Goal: Task Accomplishment & Management: Manage account settings

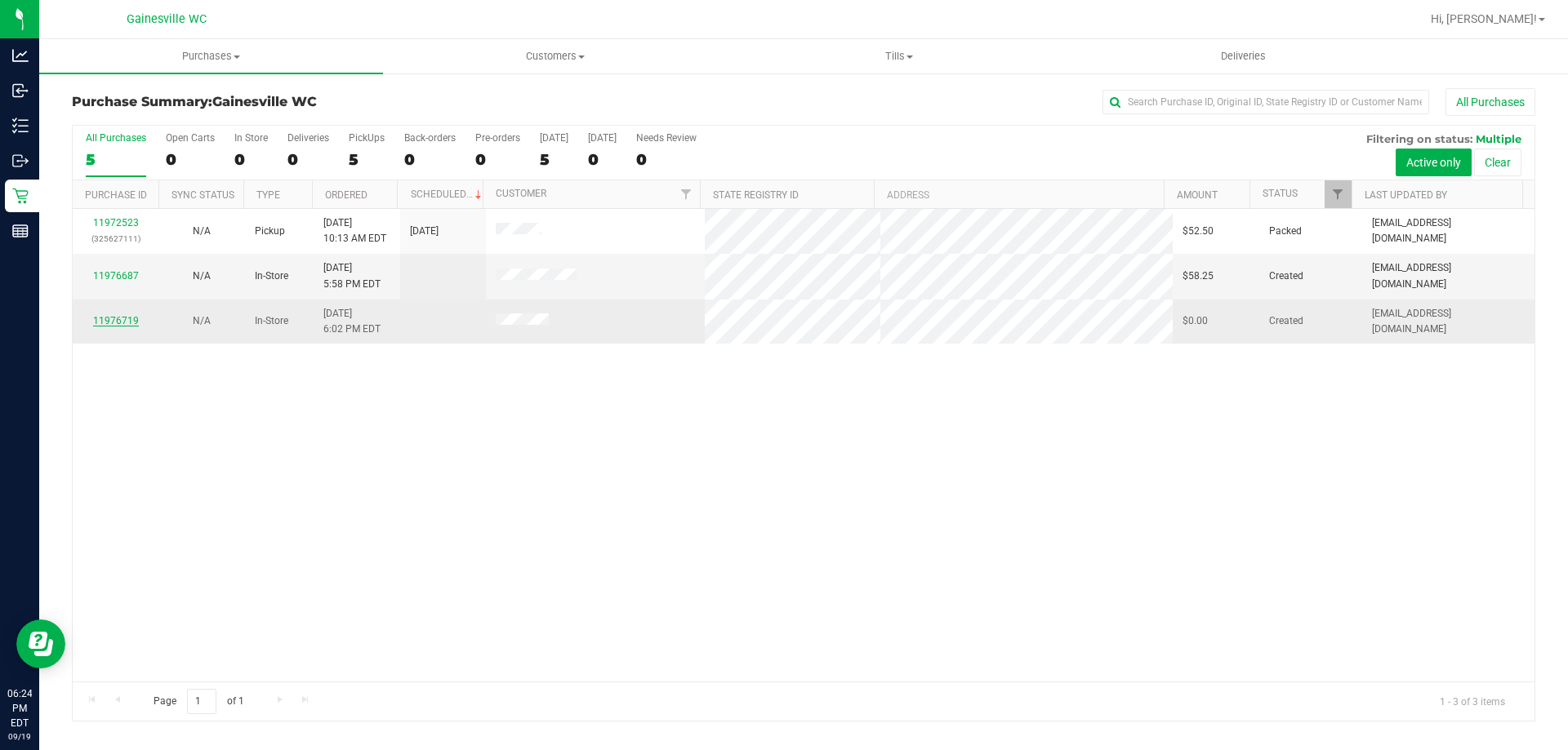
click at [114, 319] on link "11976719" at bounding box center [116, 321] width 45 height 12
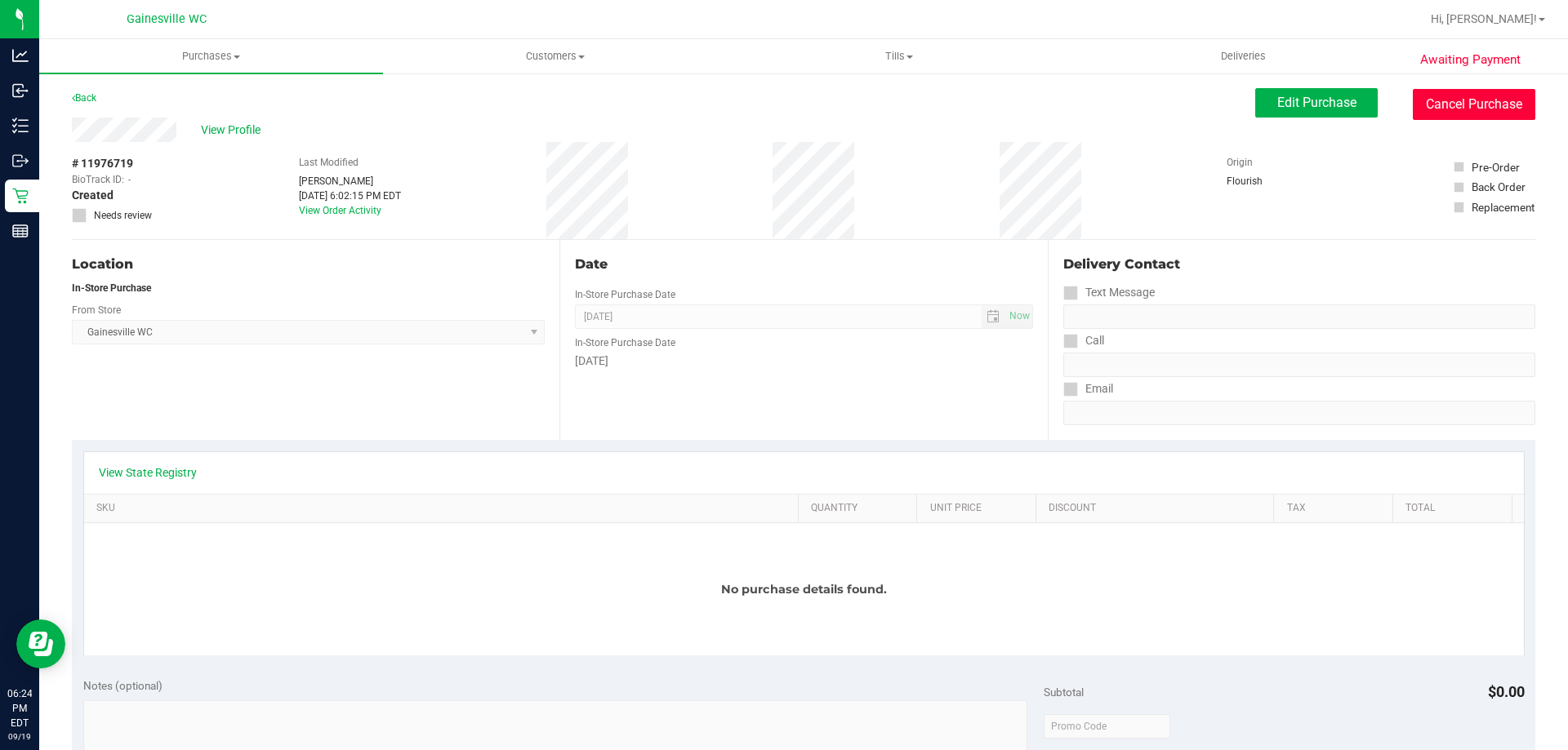
click at [1485, 116] on button "Cancel Purchase" at bounding box center [1474, 105] width 122 height 31
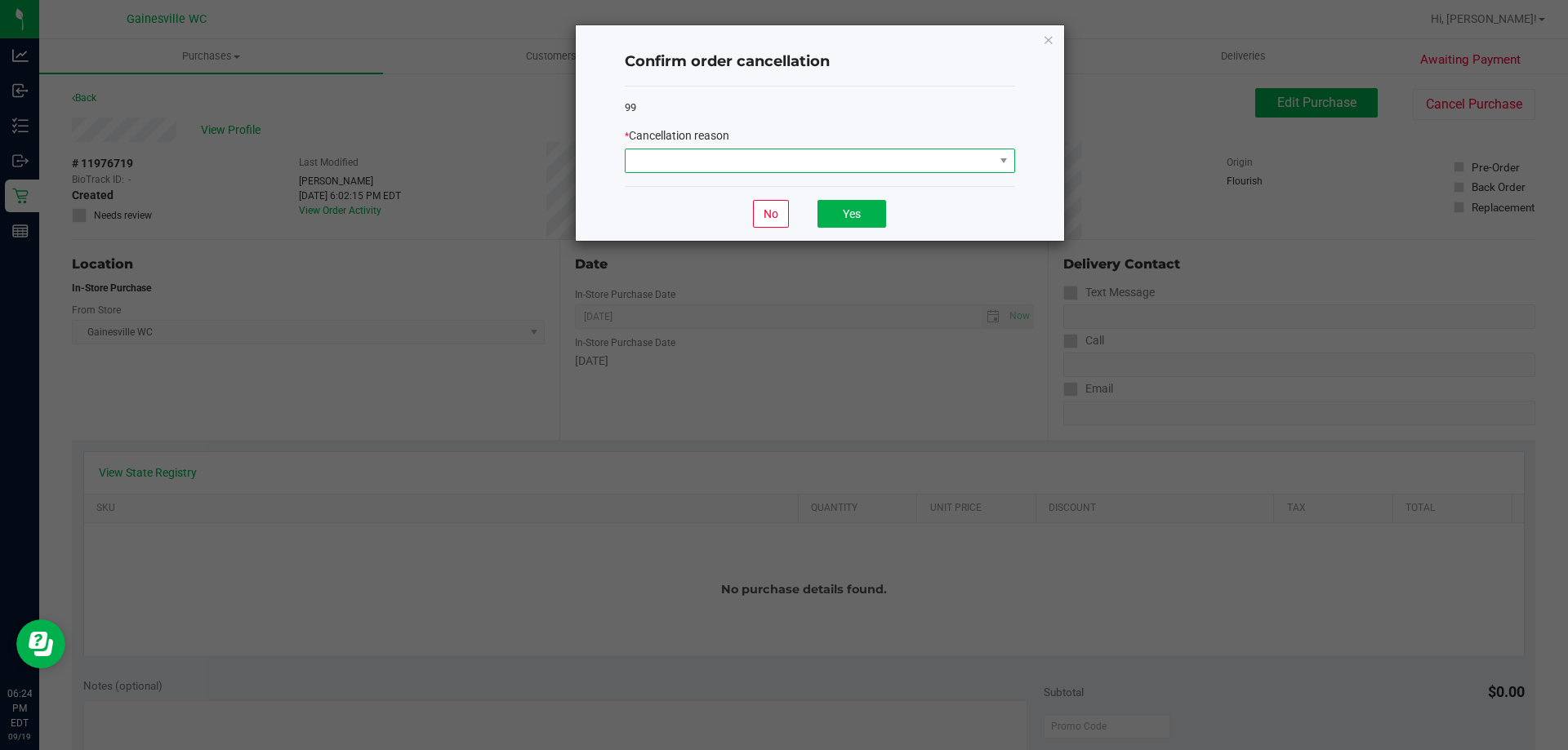
click at [864, 156] on span at bounding box center [810, 161] width 368 height 23
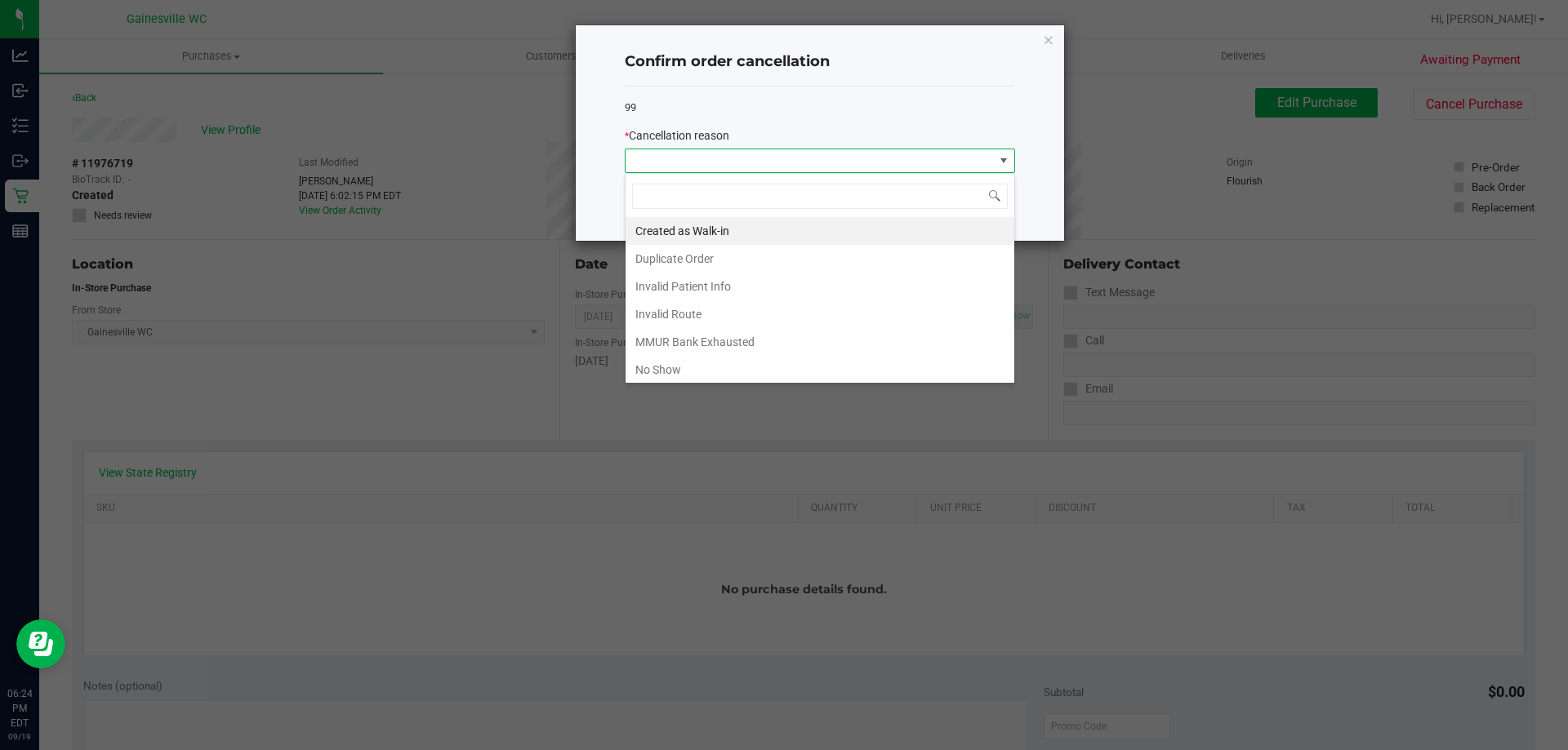
scroll to position [87, 0]
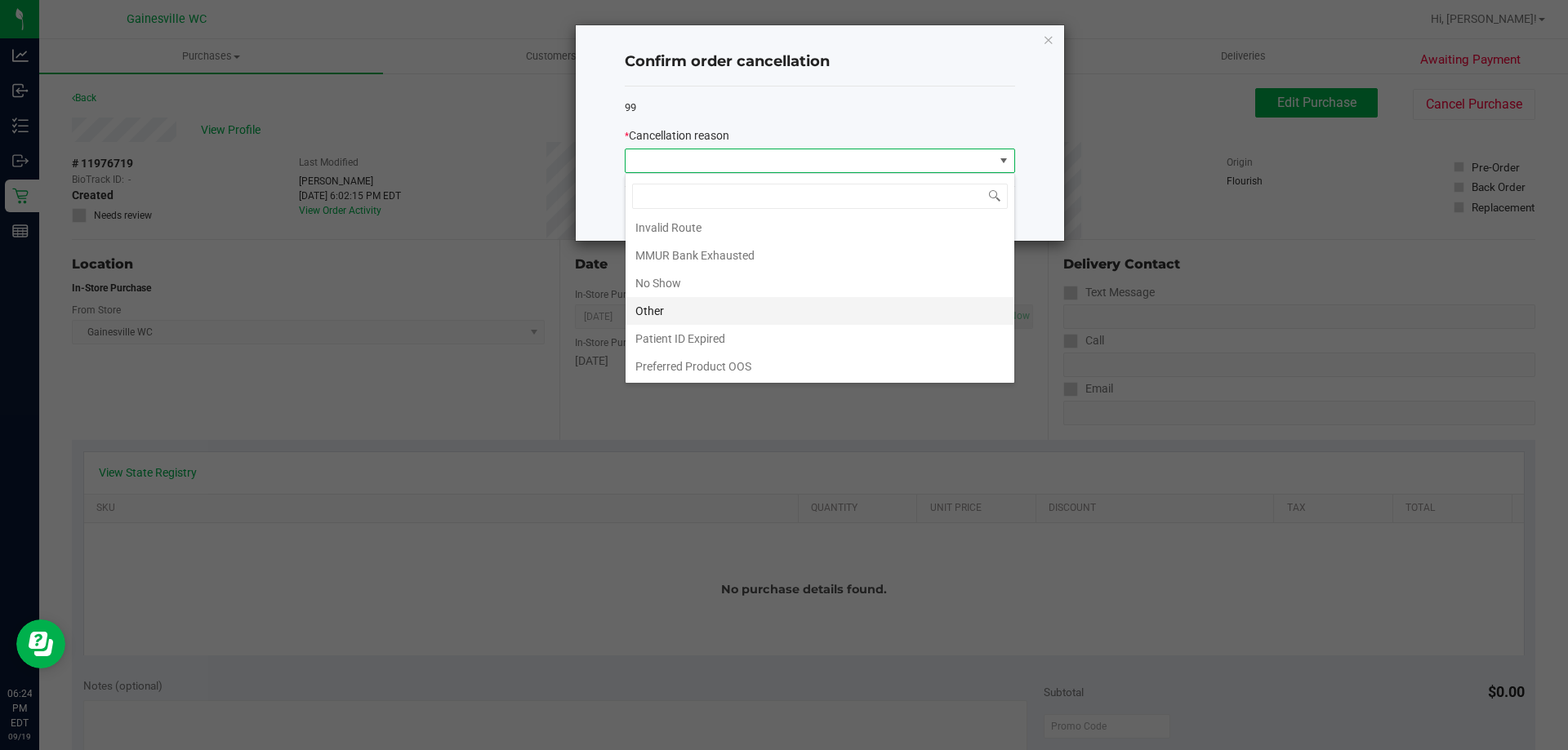
click at [678, 300] on li "Other" at bounding box center [819, 311] width 389 height 28
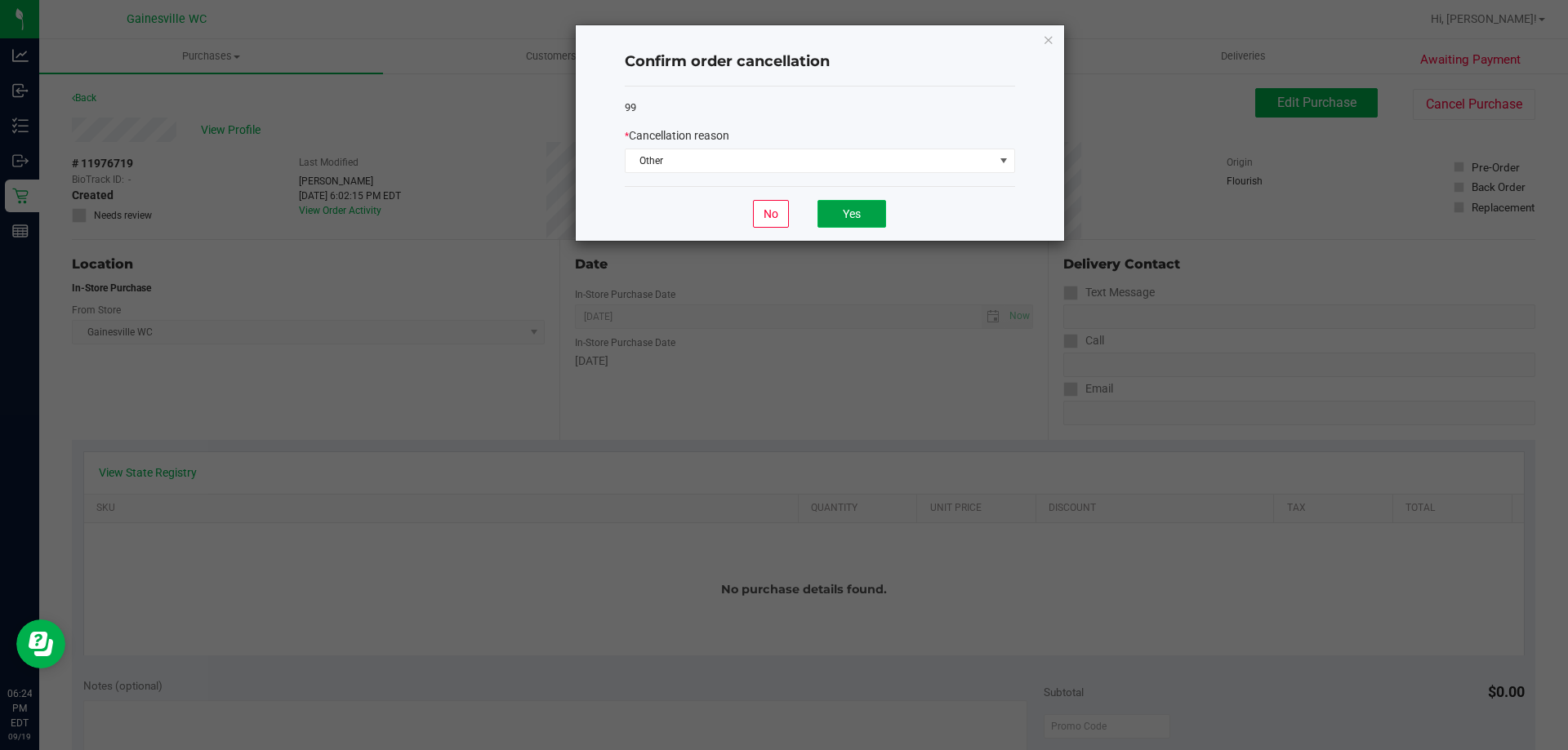
click at [876, 209] on button "Yes" at bounding box center [851, 214] width 68 height 28
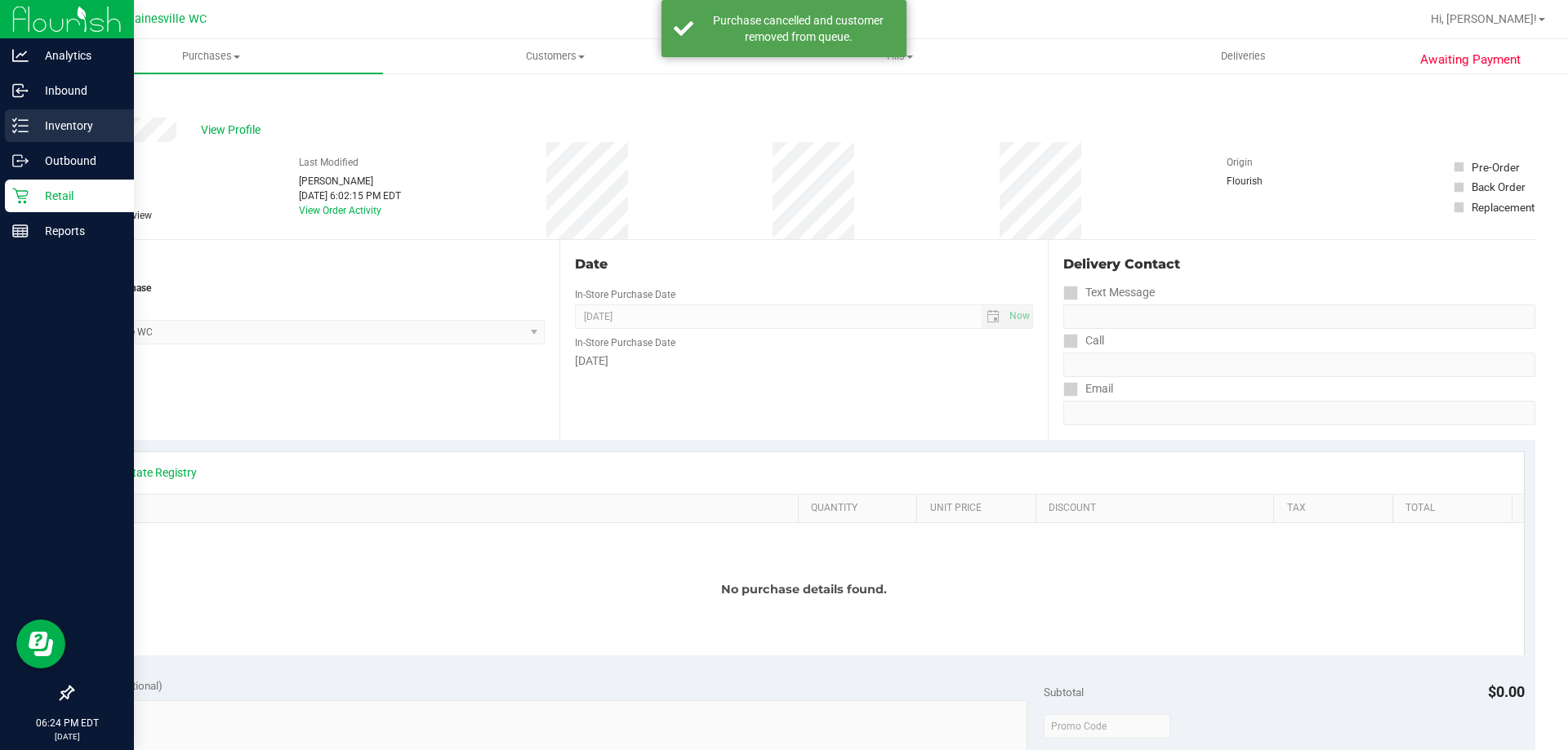
click at [26, 119] on icon at bounding box center [21, 125] width 17 height 17
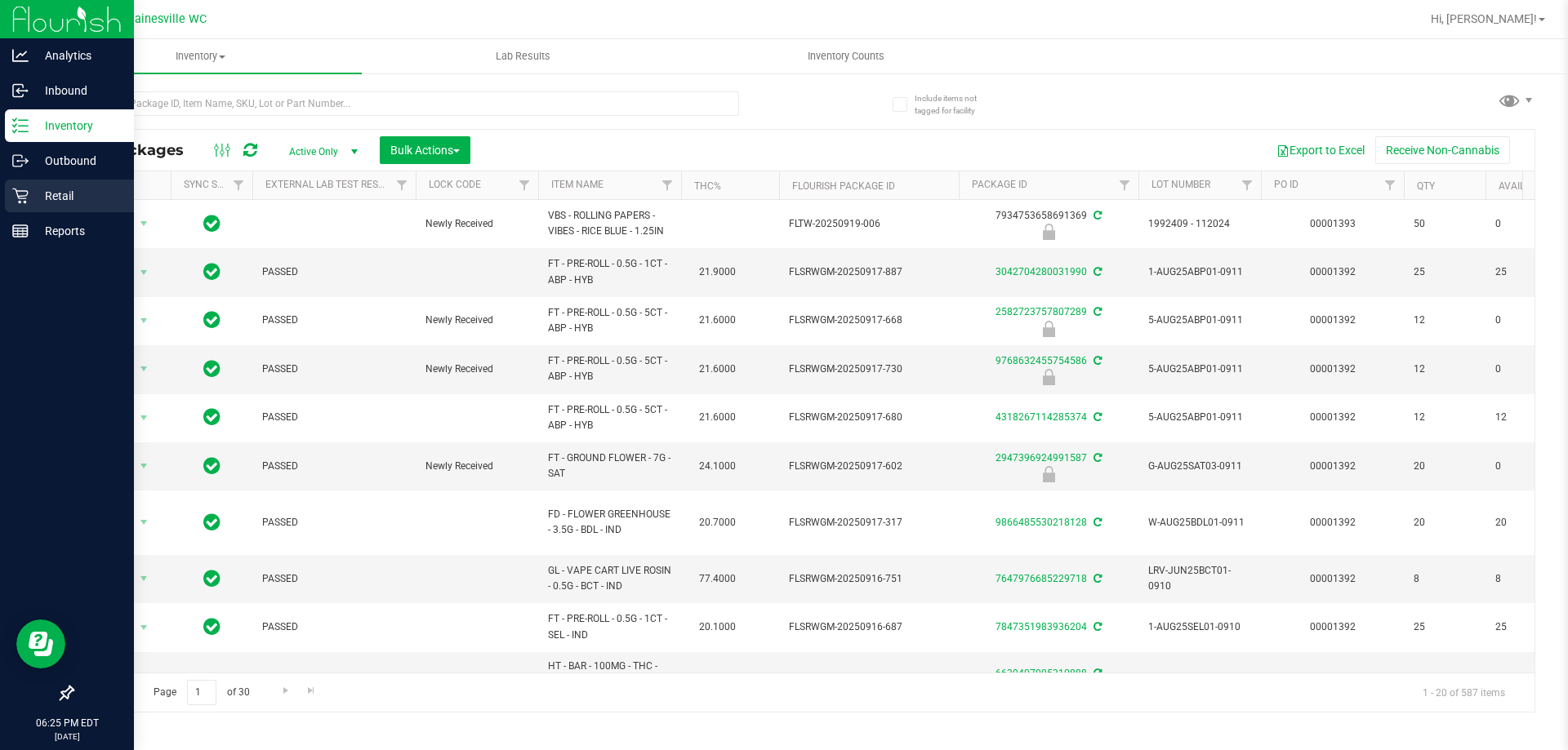
click at [50, 195] on p "Retail" at bounding box center [78, 196] width 98 height 20
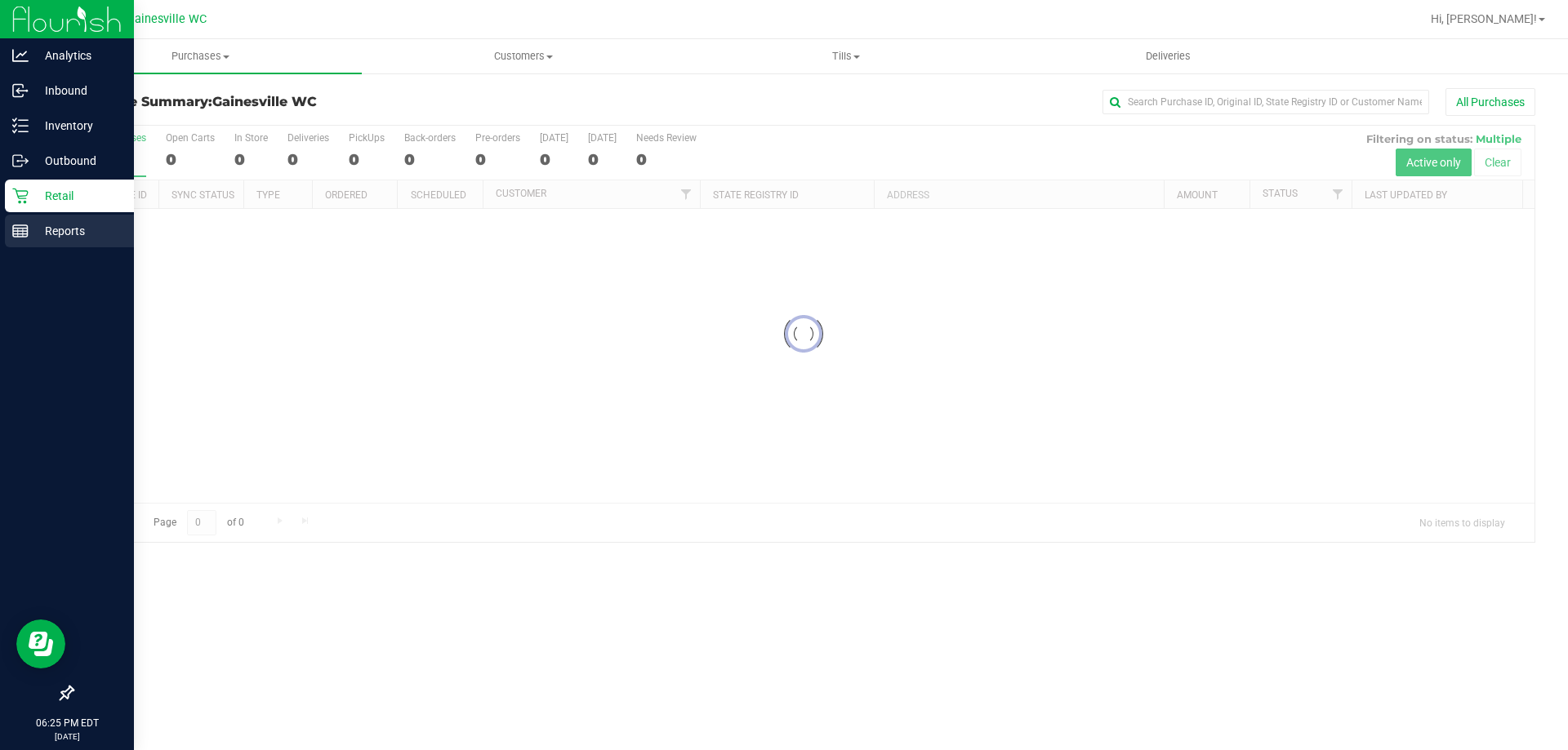
click at [54, 238] on p "Reports" at bounding box center [78, 231] width 98 height 20
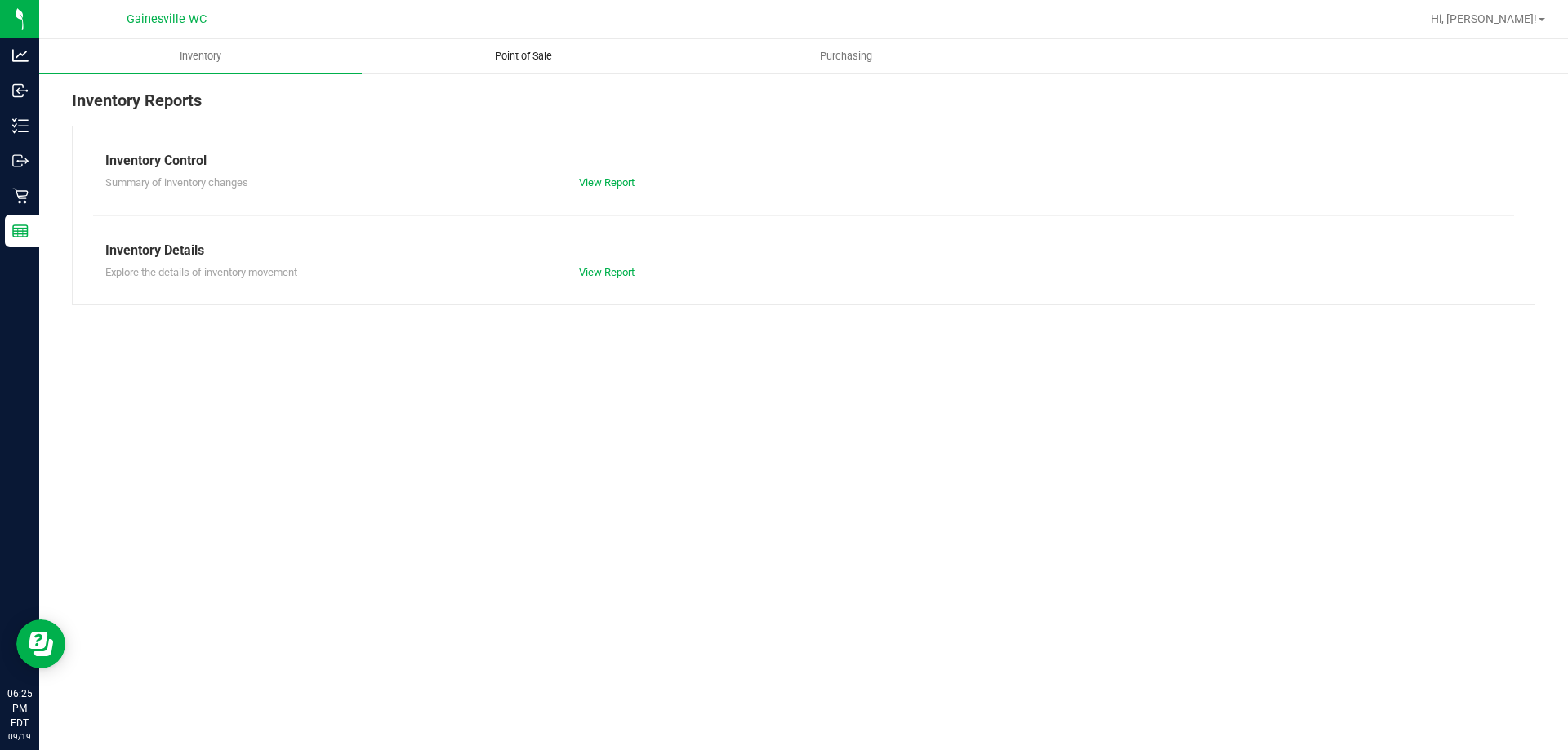
click at [554, 55] on span "Point of Sale" at bounding box center [523, 56] width 102 height 15
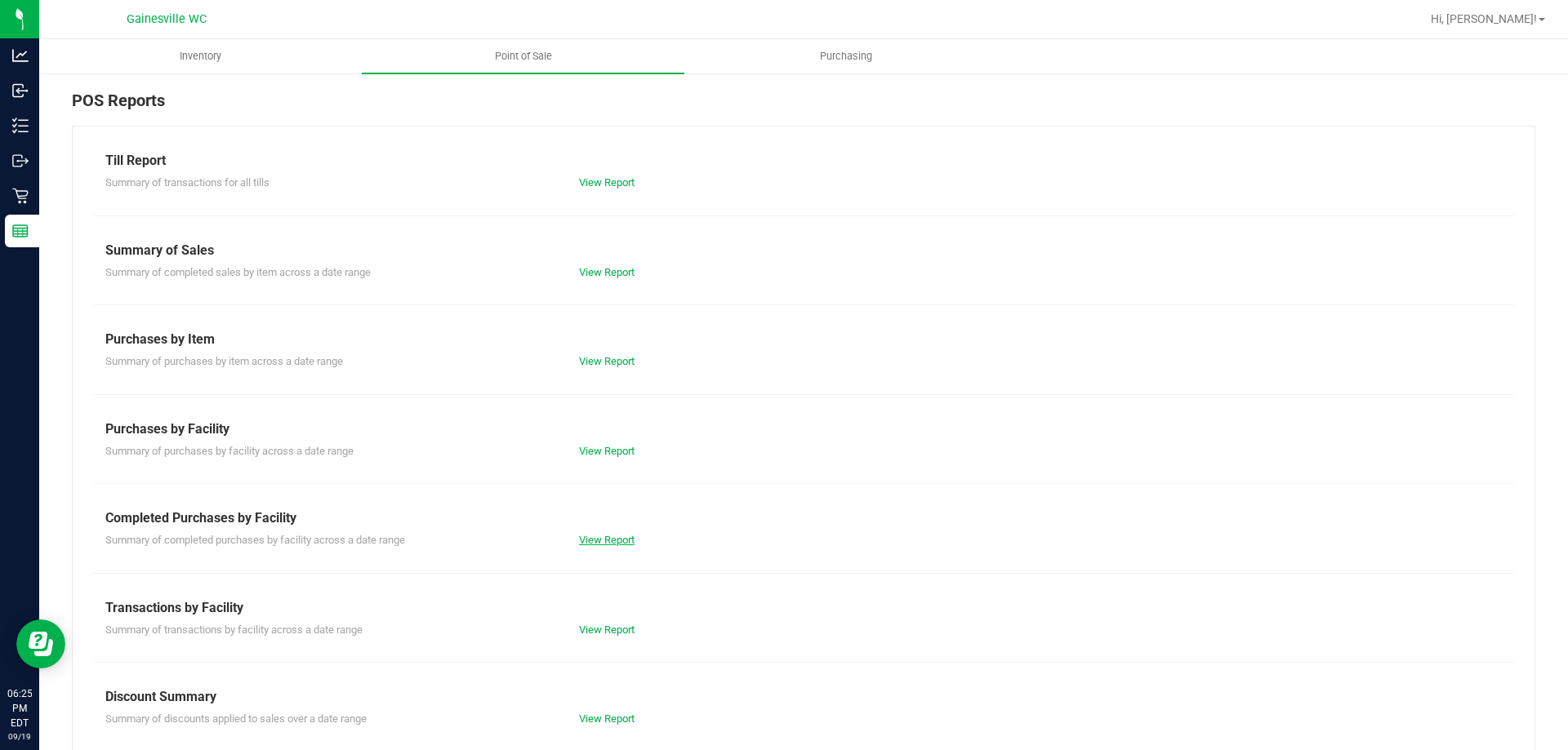
click at [597, 535] on link "View Report" at bounding box center [606, 540] width 55 height 12
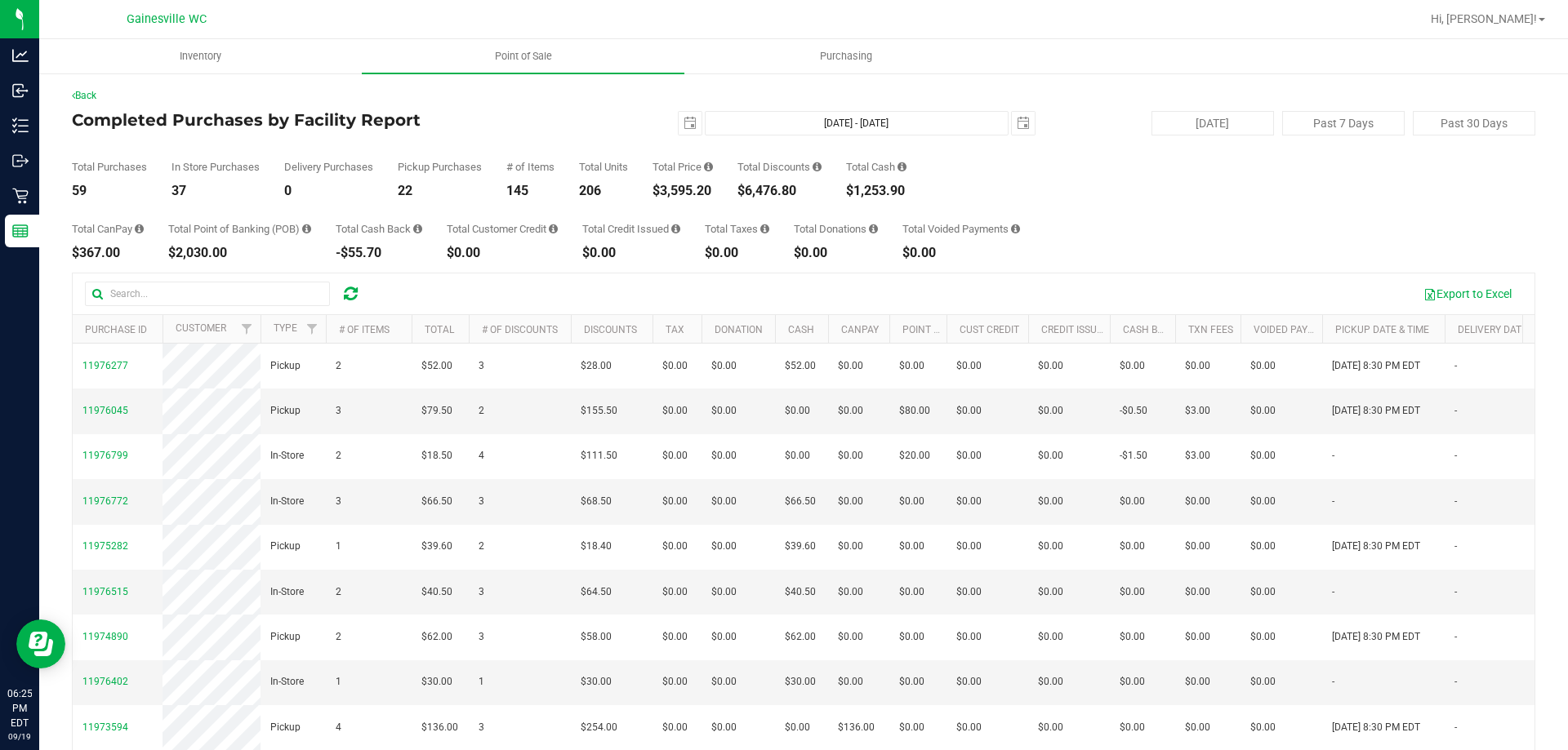
click at [1278, 193] on div "Total Purchases 59 In Store Purchases 37 Delivery Purchases 0 Pickup Purchases …" at bounding box center [803, 166] width 1463 height 62
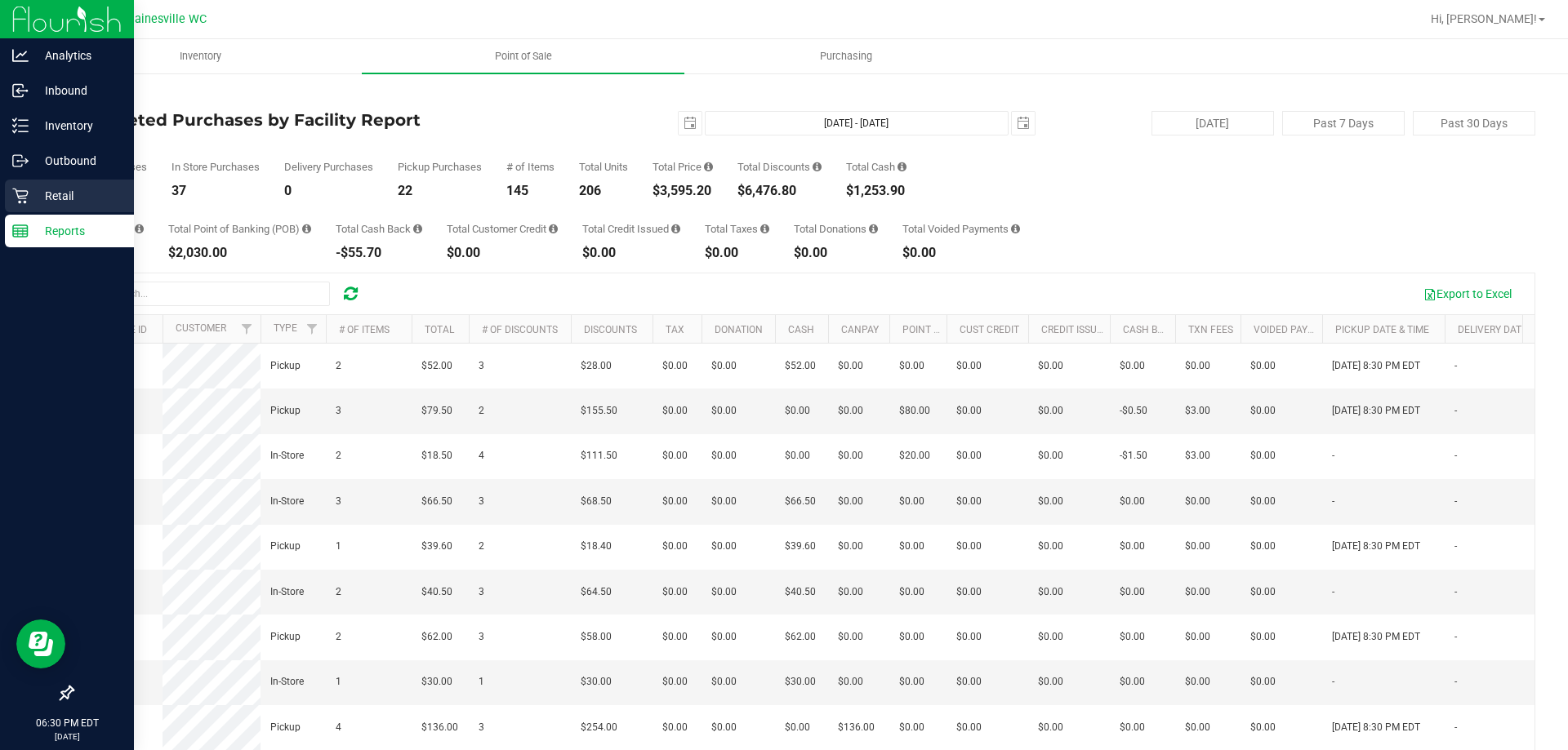
click at [14, 197] on icon at bounding box center [21, 196] width 17 height 17
